Goal: Check status: Check status

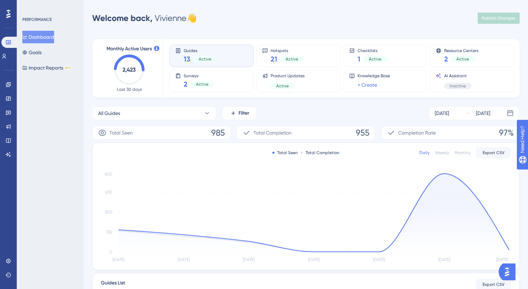
scroll to position [163, 0]
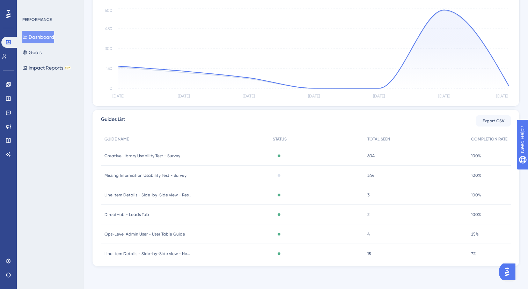
click at [136, 161] on div "Creative Library Usability Test - Survey Creative Library Usability Test - Surv…" at bounding box center [185, 156] width 168 height 20
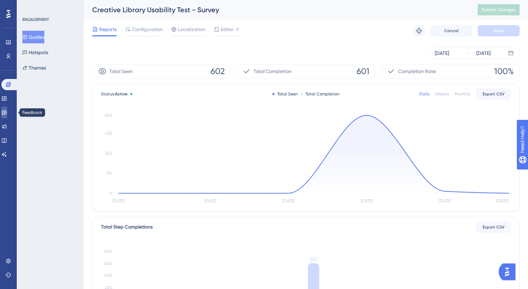
click at [7, 112] on link at bounding box center [4, 112] width 6 height 11
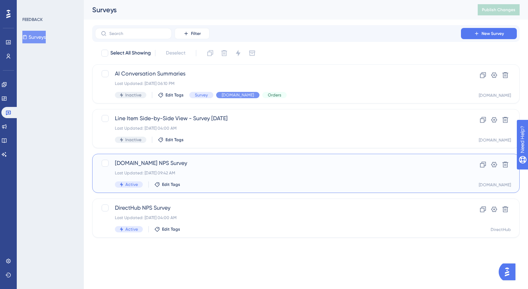
click at [177, 168] on div "[DOMAIN_NAME] NPS Survey Last Updated: [DATE] 09:42 AM Active Edit Tags" at bounding box center [278, 173] width 326 height 29
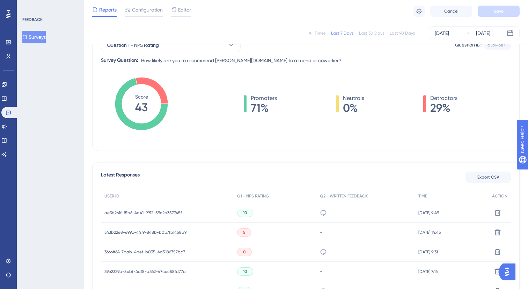
scroll to position [83, 0]
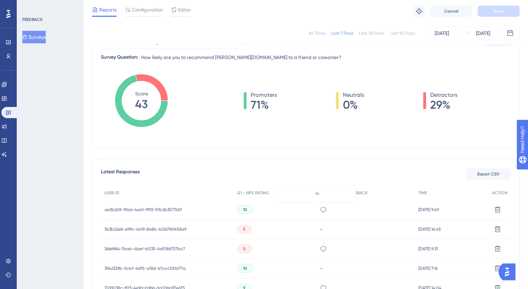
click at [320, 211] on icon at bounding box center [323, 209] width 7 height 7
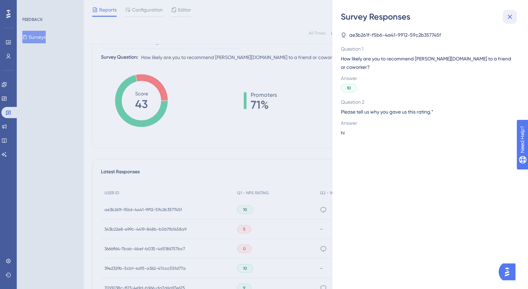
click at [510, 12] on button at bounding box center [510, 17] width 14 height 14
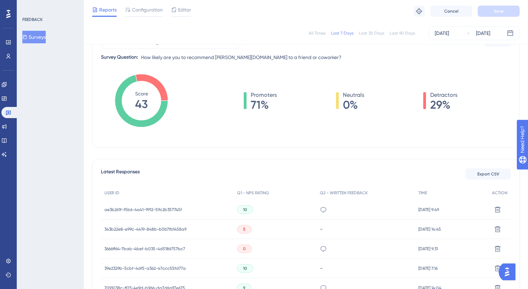
click at [169, 214] on div "ae3b261f-f5b6-4a41-9912-59c2b357745f ae3b261f-f5b6-4a41-9912-59c2b357745f" at bounding box center [143, 210] width 78 height 20
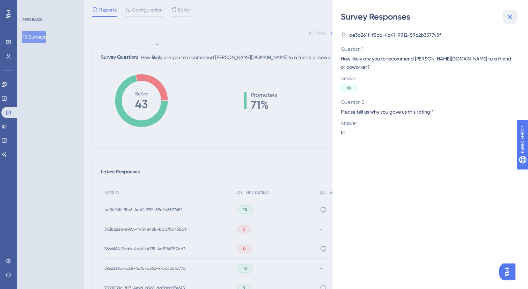
click at [504, 23] on button at bounding box center [510, 17] width 14 height 14
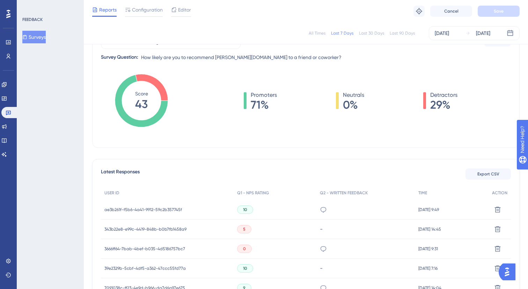
click at [120, 206] on div "ae3b261f-f5b6-4a41-9912-59c2b357745f ae3b261f-f5b6-4a41-9912-59c2b357745f" at bounding box center [143, 210] width 78 height 20
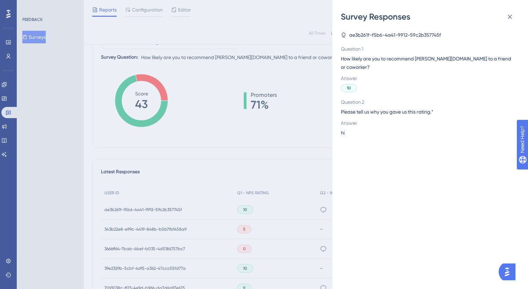
click at [121, 206] on div "Survey Responses ae3b261f-f5b6-4a41-9912-59c2b357745f Question 1 How likely are…" at bounding box center [264, 144] width 528 height 289
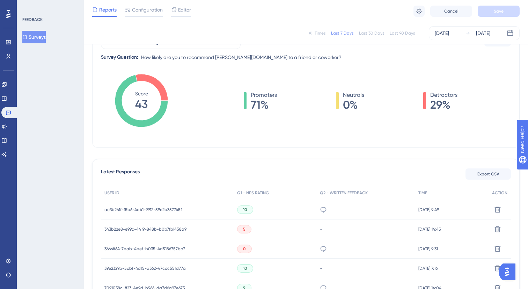
click at [149, 213] on div "ae3b261f-f5b6-4a41-9912-59c2b357745f ae3b261f-f5b6-4a41-9912-59c2b357745f" at bounding box center [143, 210] width 78 height 20
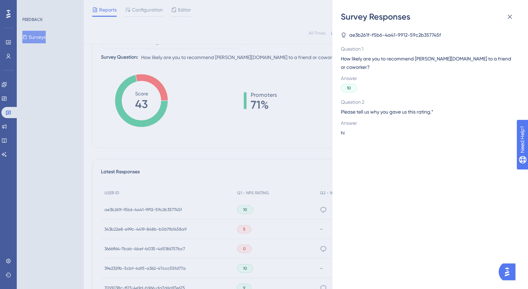
click at [155, 207] on div "Survey Responses ae3b261f-f5b6-4a41-9912-59c2b357745f Question 1 How likely are…" at bounding box center [264, 144] width 528 height 289
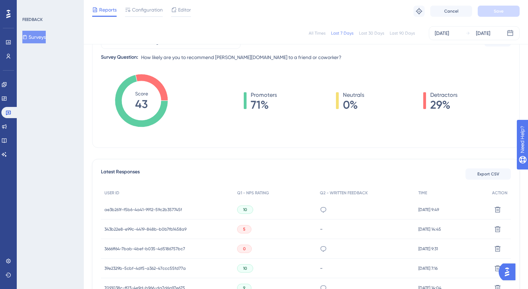
click at [155, 207] on span "ae3b261f-f5b6-4a41-9912-59c2b357745f" at bounding box center [143, 210] width 78 height 6
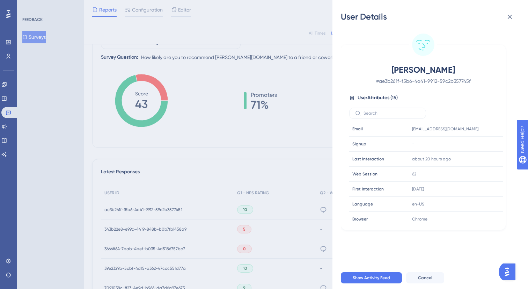
click at [156, 207] on div "User Details [PERSON_NAME] # ae3b261f-f5b6-4a41-9912-59c2b357745f User Attribut…" at bounding box center [264, 144] width 528 height 289
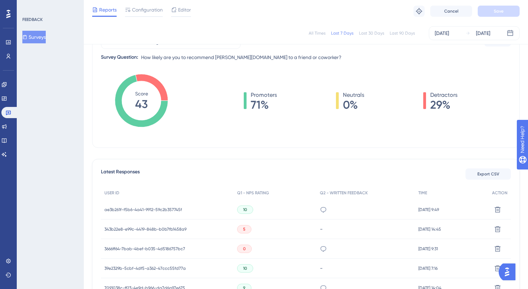
click at [156, 207] on span "ae3b261f-f5b6-4a41-9912-59c2b357745f" at bounding box center [143, 210] width 78 height 6
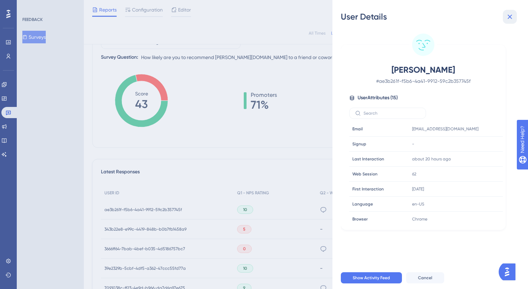
click at [510, 16] on icon at bounding box center [510, 17] width 5 height 5
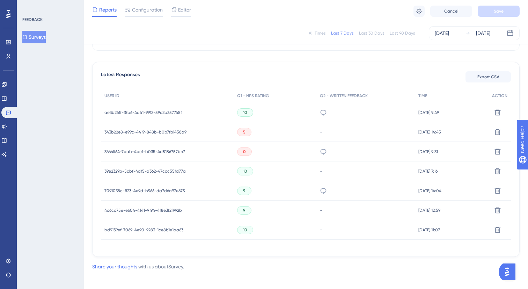
scroll to position [0, 0]
